Goal: Register for event/course

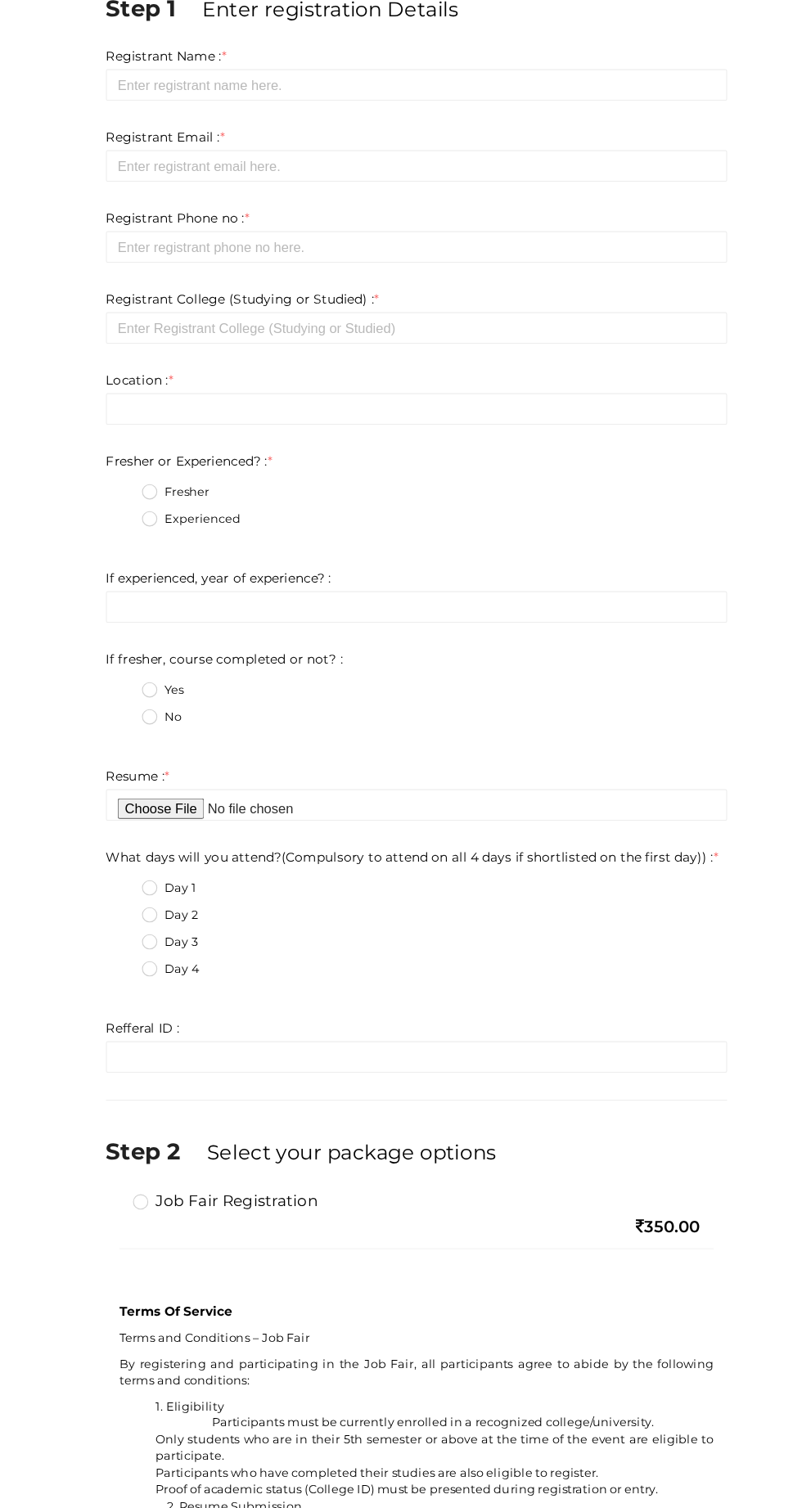
scroll to position [3, 0]
